Goal: Entertainment & Leisure: Consume media (video, audio)

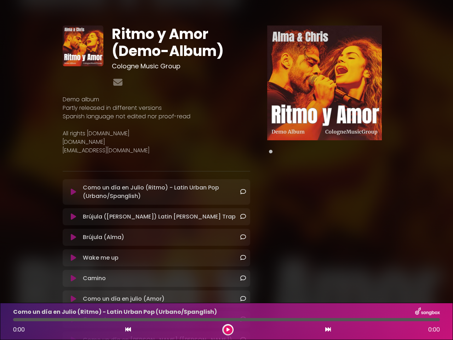
click at [226, 170] on div "Ritmo y Amor (Demo-Album) Cologne Music Group Demo album" at bounding box center [156, 202] width 196 height 355
click at [73, 192] on icon at bounding box center [73, 191] width 5 height 7
click at [73, 237] on icon at bounding box center [73, 236] width 5 height 7
click at [73, 257] on icon at bounding box center [73, 257] width 5 height 7
click at [73, 278] on icon at bounding box center [73, 277] width 5 height 7
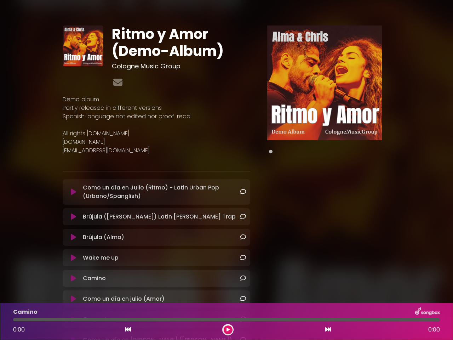
click at [73, 298] on icon at bounding box center [73, 298] width 5 height 7
click at [324, 83] on img at bounding box center [324, 82] width 115 height 115
click at [128, 329] on icon at bounding box center [128, 329] width 6 height 6
